Goal: Navigation & Orientation: Find specific page/section

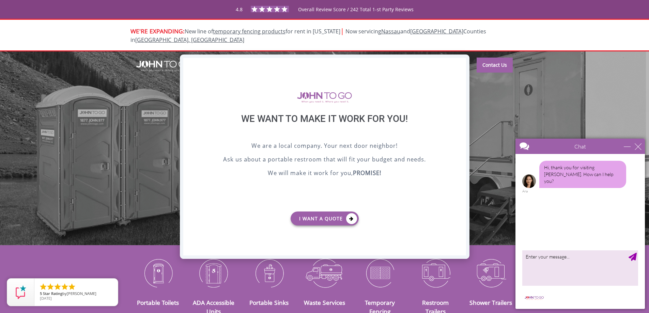
click at [464, 62] on div "X" at bounding box center [460, 64] width 11 height 12
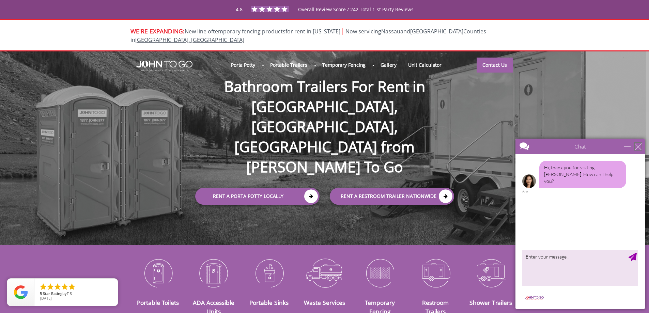
click at [636, 148] on div "close" at bounding box center [638, 146] width 7 height 7
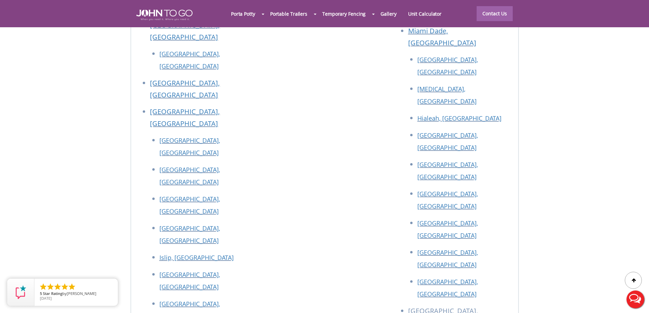
scroll to position [2931, 0]
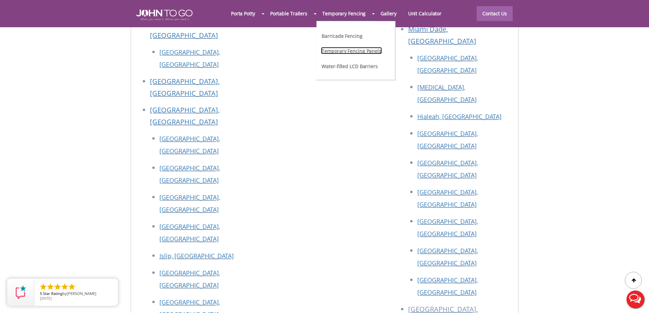
click at [339, 54] on link "Temporary Fencing Panels" at bounding box center [351, 50] width 61 height 7
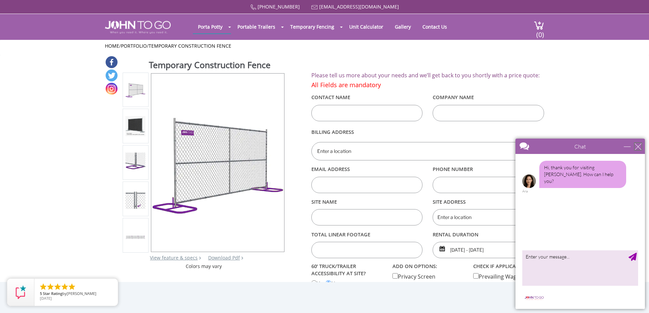
click at [641, 148] on div "close" at bounding box center [638, 146] width 7 height 7
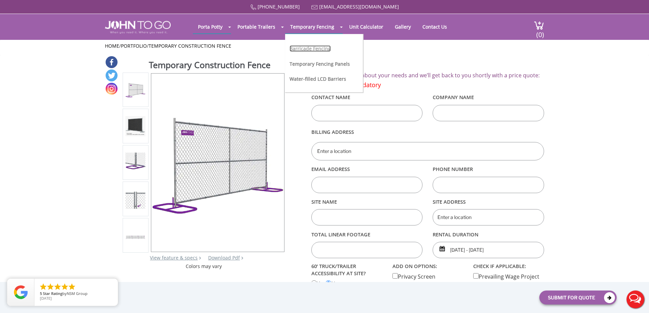
click at [302, 46] on link "Barricade Fencing" at bounding box center [310, 48] width 41 height 6
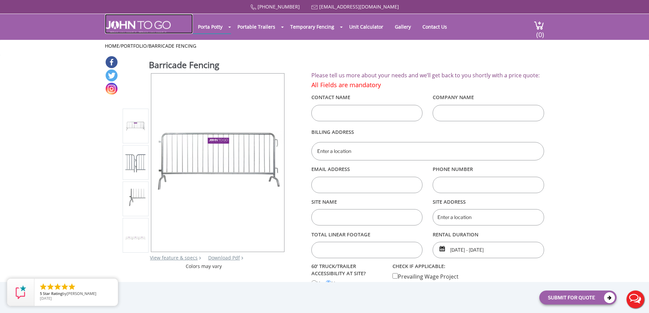
click at [139, 28] on img at bounding box center [138, 27] width 66 height 13
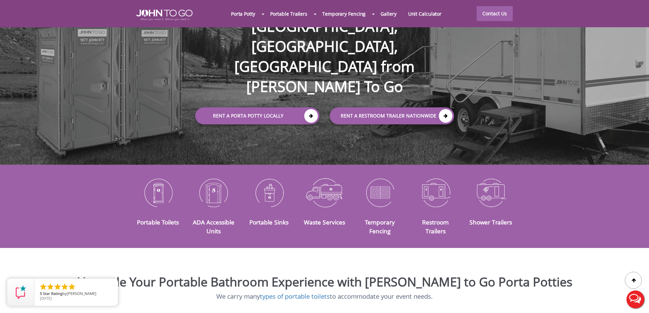
scroll to position [68, 0]
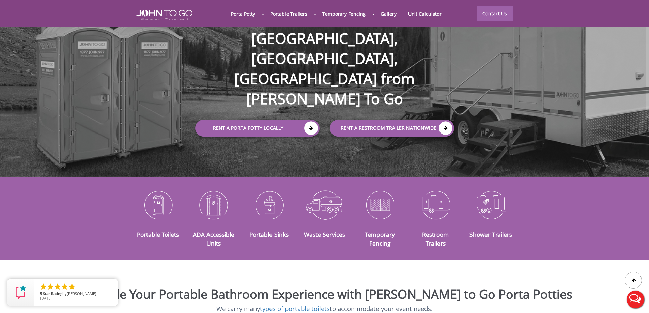
click at [93, 192] on div "Portable Toilets ADA Accessible Units Portable Sinks Waste Services Temporary F…" at bounding box center [324, 218] width 649 height 63
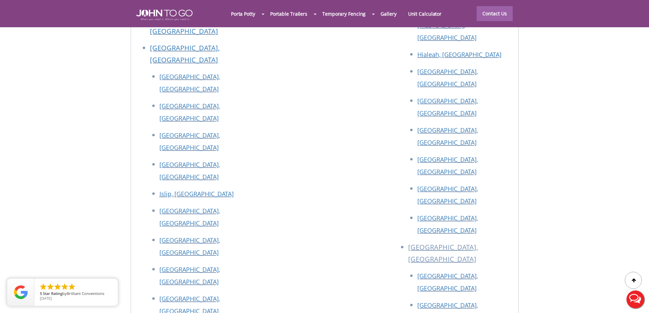
scroll to position [3065, 0]
